Goal: Check status: Check status

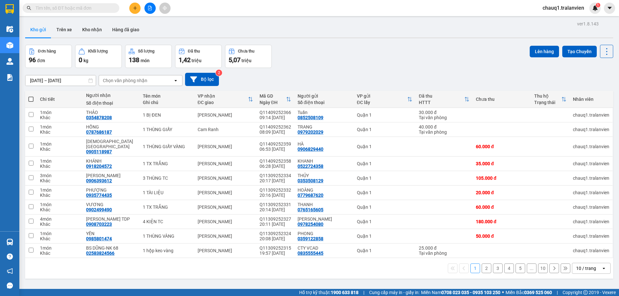
click at [45, 82] on input "[DATE] – [DATE]" at bounding box center [60, 80] width 70 height 10
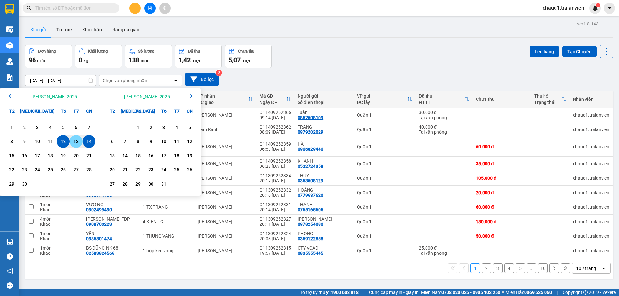
click at [74, 142] on div "13" at bounding box center [76, 142] width 9 height 8
click at [75, 141] on div "13" at bounding box center [76, 142] width 9 height 8
type input "[DATE] – [DATE]"
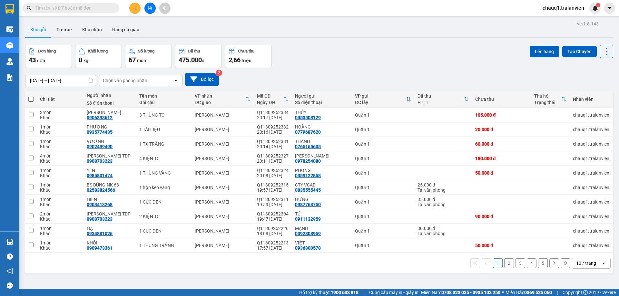
click at [595, 265] on div "10 / trang" at bounding box center [587, 263] width 29 height 10
click at [585, 251] on span "100 / trang" at bounding box center [584, 249] width 23 height 6
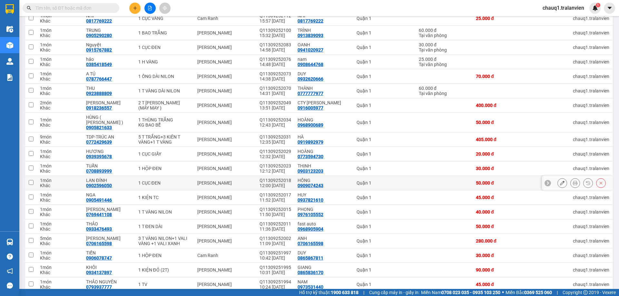
scroll to position [340, 0]
